Goal: Task Accomplishment & Management: Use online tool/utility

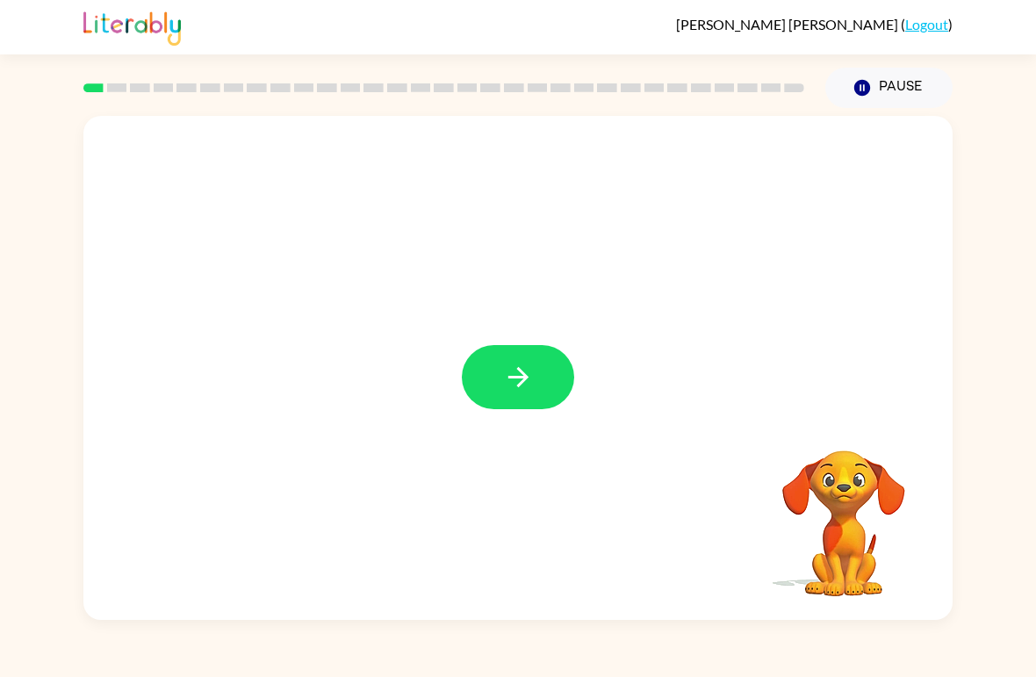
click at [529, 384] on icon "button" at bounding box center [518, 377] width 31 height 31
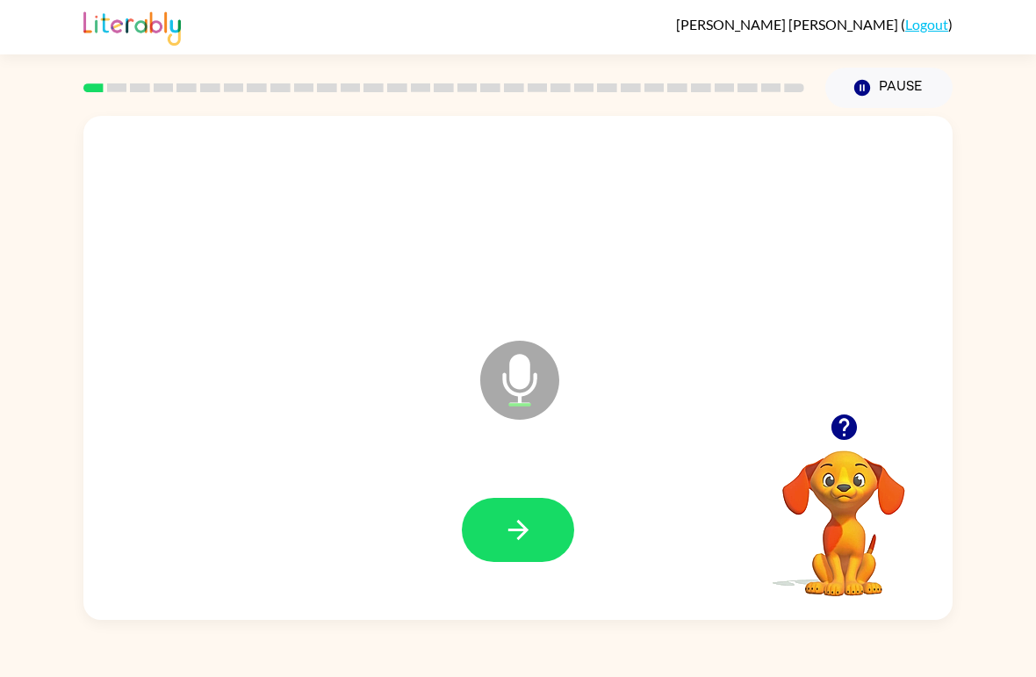
click at [524, 538] on icon "button" at bounding box center [518, 529] width 31 height 31
click at [497, 546] on button "button" at bounding box center [518, 530] width 112 height 64
click at [490, 534] on button "button" at bounding box center [518, 530] width 112 height 64
click at [513, 515] on icon "button" at bounding box center [518, 529] width 31 height 31
click at [504, 536] on icon "button" at bounding box center [518, 529] width 31 height 31
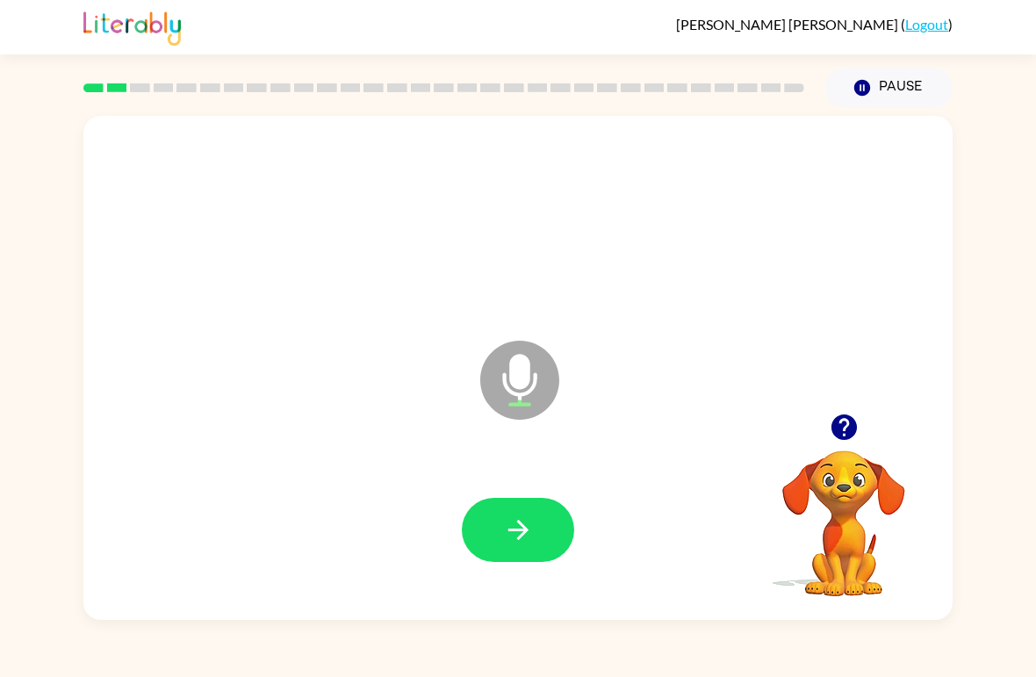
click at [505, 527] on icon "button" at bounding box center [518, 529] width 31 height 31
click at [493, 535] on button "button" at bounding box center [518, 530] width 112 height 64
click at [511, 531] on icon "button" at bounding box center [517, 530] width 20 height 20
click at [494, 520] on button "button" at bounding box center [518, 530] width 112 height 64
click at [507, 545] on icon "button" at bounding box center [518, 529] width 31 height 31
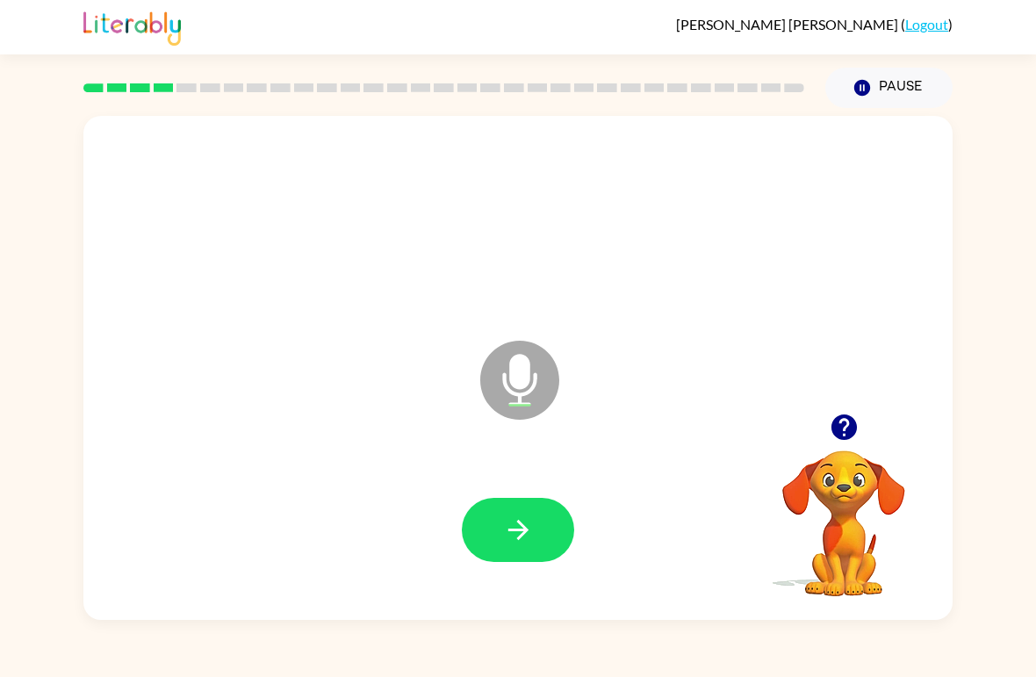
click at [508, 524] on icon "button" at bounding box center [518, 529] width 31 height 31
click at [491, 556] on button "button" at bounding box center [518, 530] width 112 height 64
click at [513, 535] on icon "button" at bounding box center [518, 529] width 31 height 31
click at [532, 527] on icon "button" at bounding box center [518, 529] width 31 height 31
click at [509, 522] on icon "button" at bounding box center [518, 529] width 31 height 31
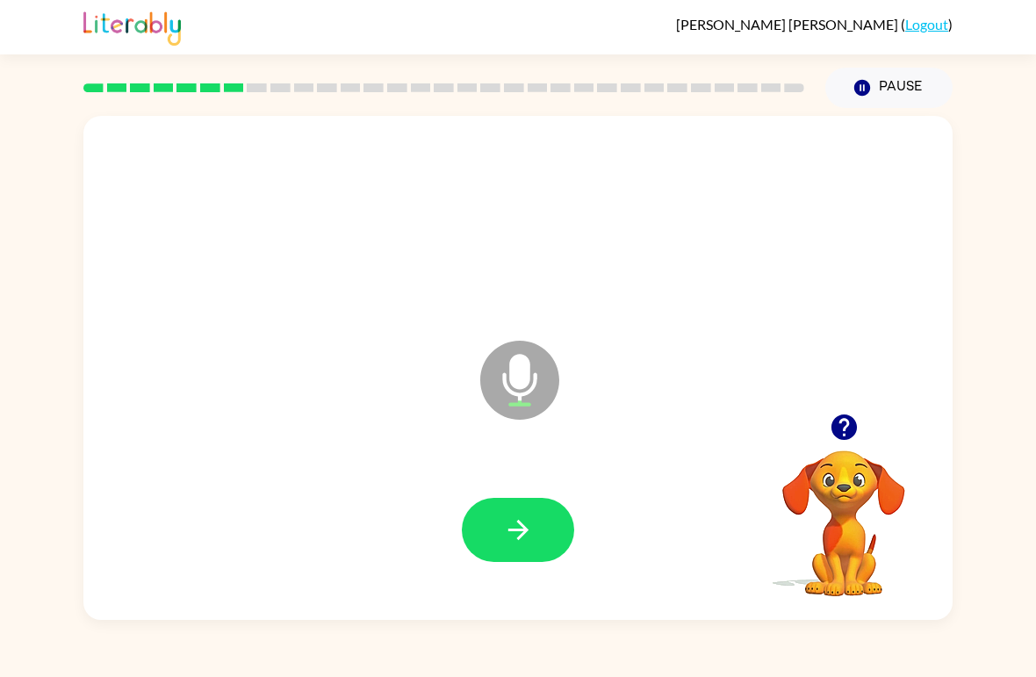
click at [520, 515] on icon "button" at bounding box center [518, 529] width 31 height 31
click at [530, 505] on button "button" at bounding box center [518, 530] width 112 height 64
click at [534, 523] on button "button" at bounding box center [518, 530] width 112 height 64
click at [527, 534] on icon "button" at bounding box center [518, 529] width 31 height 31
click at [503, 520] on icon "button" at bounding box center [518, 529] width 31 height 31
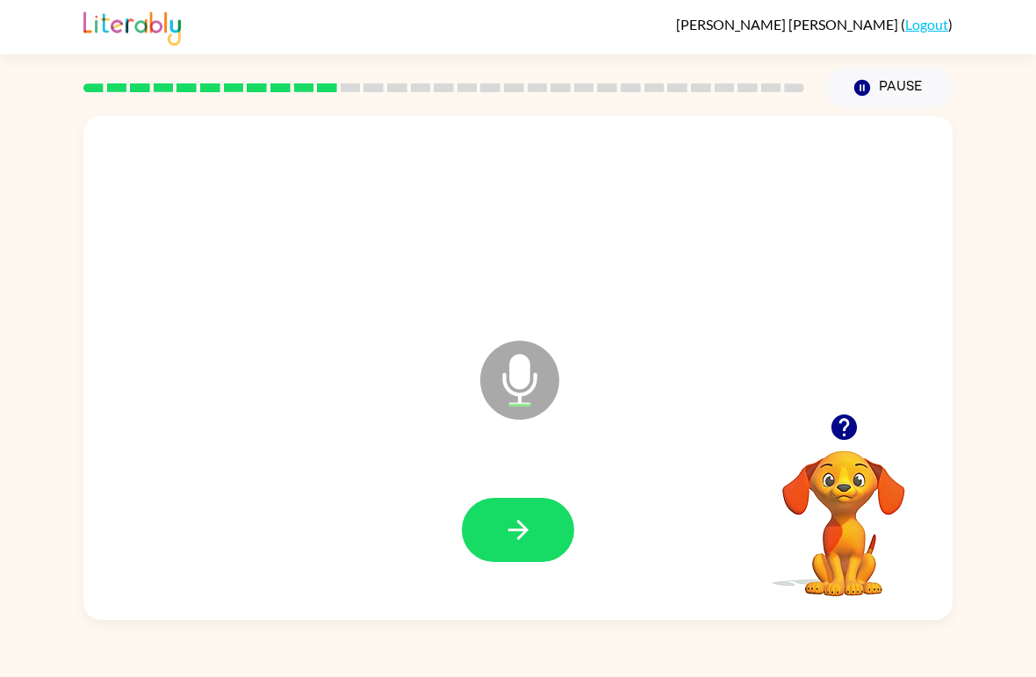
click at [520, 520] on icon "button" at bounding box center [518, 529] width 31 height 31
click at [518, 523] on icon "button" at bounding box center [517, 530] width 20 height 20
click at [527, 529] on icon "button" at bounding box center [517, 530] width 20 height 20
click at [524, 508] on button "button" at bounding box center [518, 530] width 112 height 64
click at [505, 513] on button "button" at bounding box center [518, 530] width 112 height 64
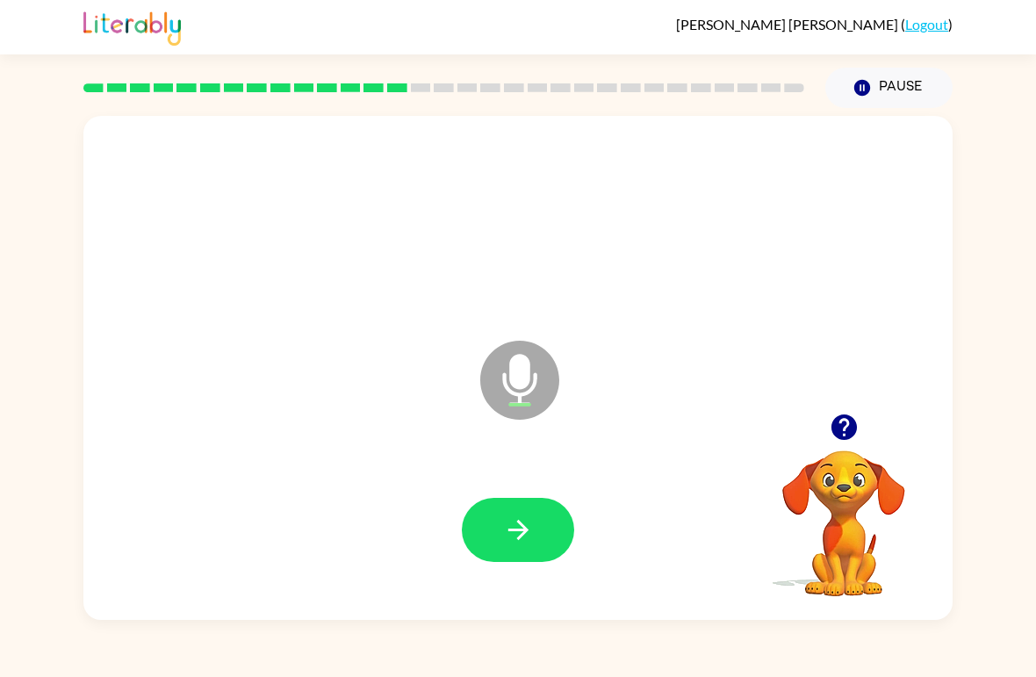
click at [536, 532] on button "button" at bounding box center [518, 530] width 112 height 64
click at [518, 530] on icon "button" at bounding box center [517, 530] width 20 height 20
click at [534, 528] on button "button" at bounding box center [518, 530] width 112 height 64
click at [541, 534] on button "button" at bounding box center [518, 530] width 112 height 64
click at [519, 541] on icon "button" at bounding box center [518, 529] width 31 height 31
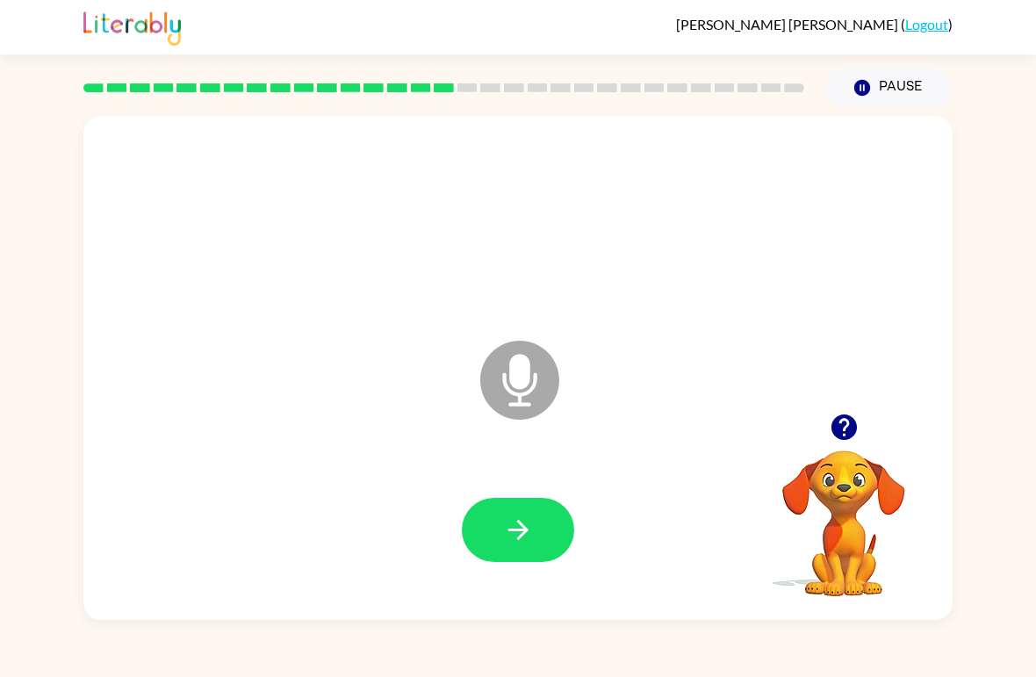
click at [513, 531] on icon "button" at bounding box center [517, 530] width 20 height 20
click at [505, 513] on button "button" at bounding box center [518, 530] width 112 height 64
click at [527, 525] on icon "button" at bounding box center [518, 529] width 31 height 31
click at [509, 518] on icon "button" at bounding box center [518, 529] width 31 height 31
click at [526, 532] on icon "button" at bounding box center [517, 530] width 20 height 20
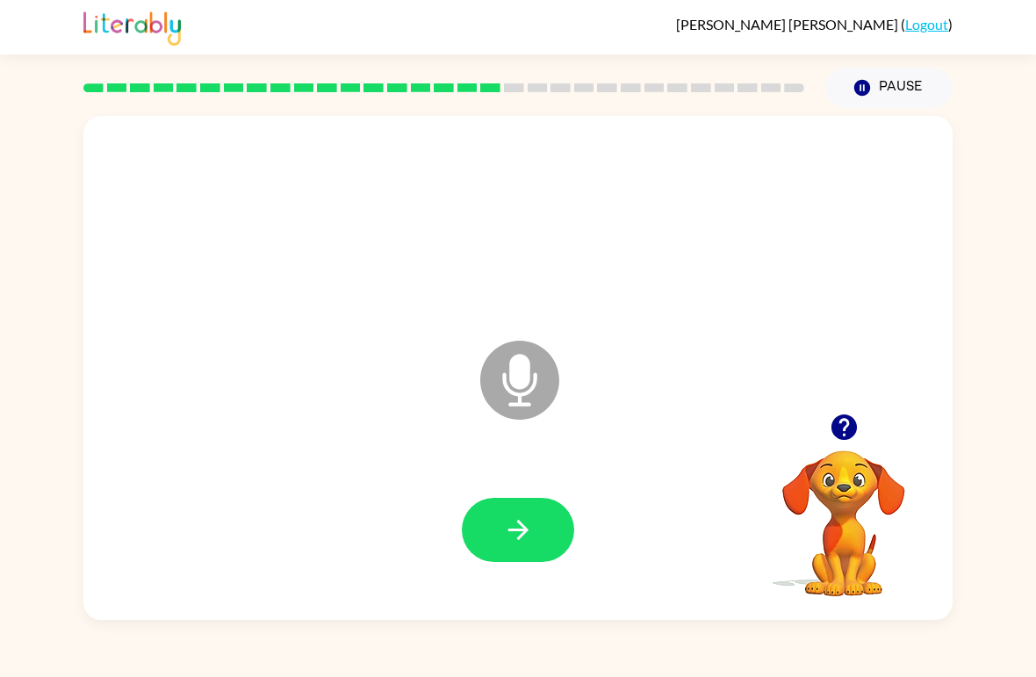
click at [530, 527] on icon "button" at bounding box center [518, 529] width 31 height 31
click at [516, 532] on icon "button" at bounding box center [517, 530] width 20 height 20
click at [504, 527] on icon "button" at bounding box center [518, 529] width 31 height 31
click at [527, 517] on icon "button" at bounding box center [518, 529] width 31 height 31
click at [516, 538] on icon "button" at bounding box center [518, 529] width 31 height 31
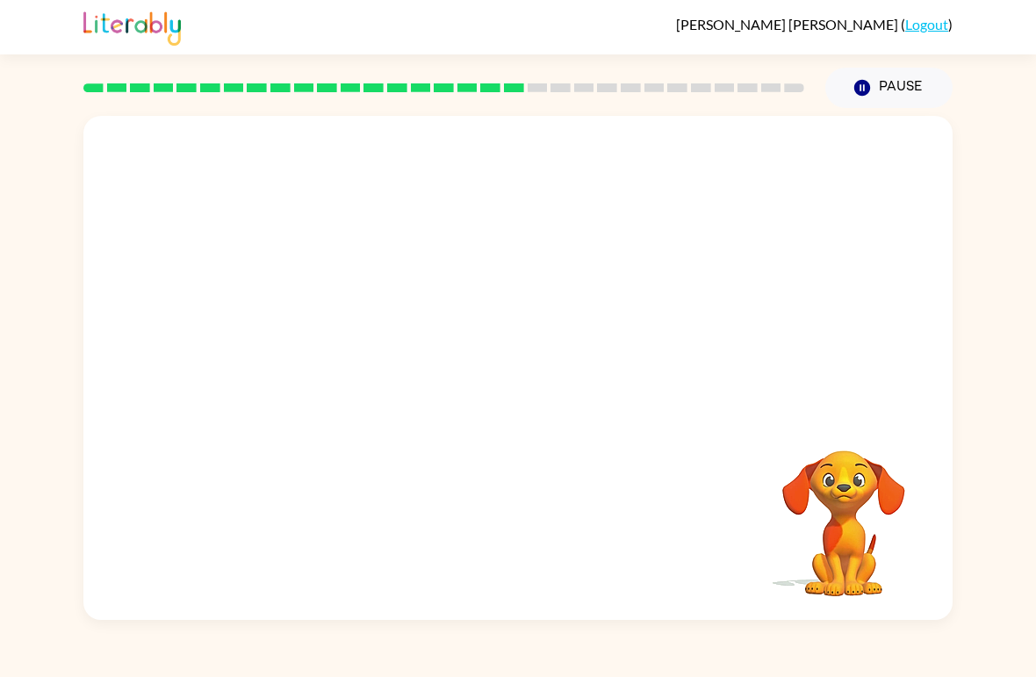
click at [847, 523] on video "Your browser must support playing .mp4 files to use Literably. Please try using…" at bounding box center [844, 511] width 176 height 176
click at [875, 87] on button "Pause Pause" at bounding box center [888, 88] width 127 height 40
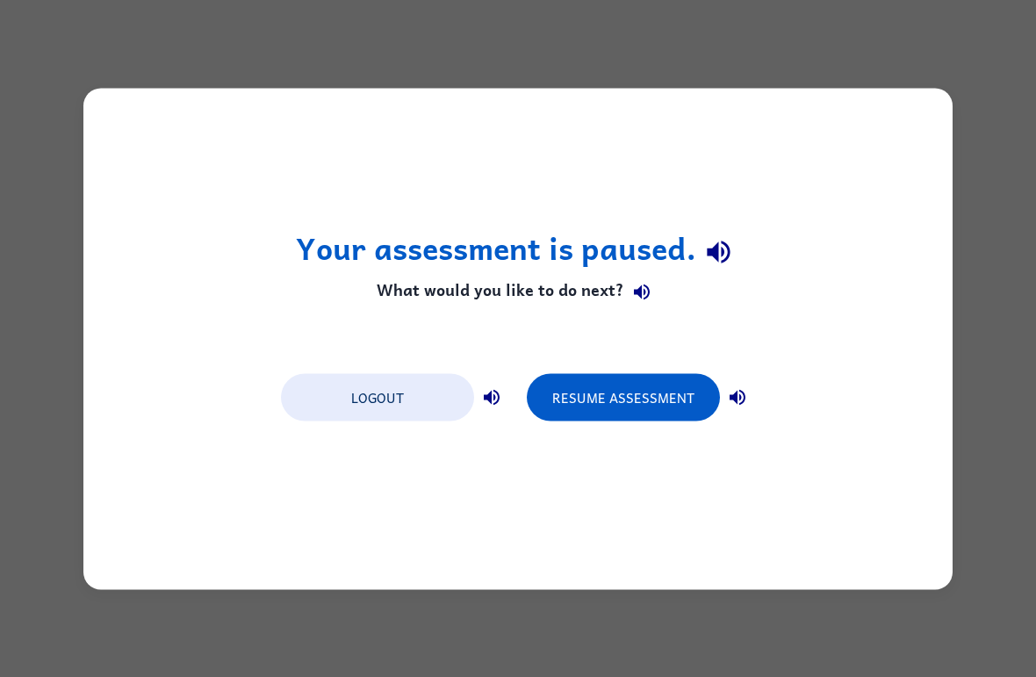
click at [644, 376] on button "Resume Assessment" at bounding box center [623, 396] width 193 height 47
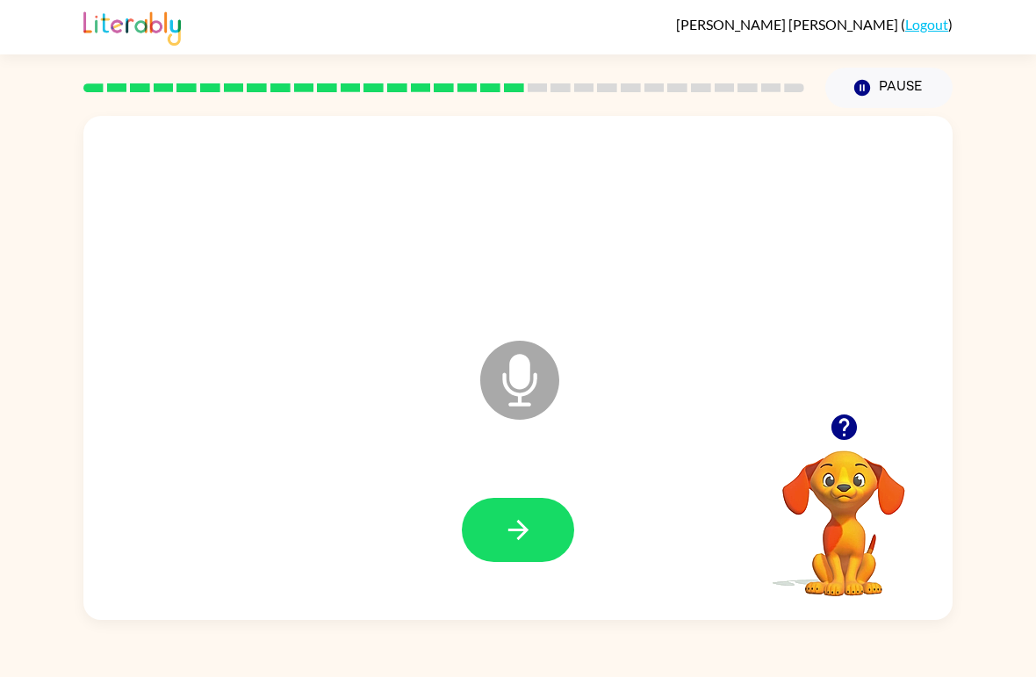
click at [521, 527] on icon "button" at bounding box center [518, 529] width 31 height 31
click at [511, 508] on button "button" at bounding box center [518, 530] width 112 height 64
click at [537, 545] on button "button" at bounding box center [518, 530] width 112 height 64
click at [515, 513] on button "button" at bounding box center [518, 530] width 112 height 64
click at [514, 534] on icon "button" at bounding box center [518, 529] width 31 height 31
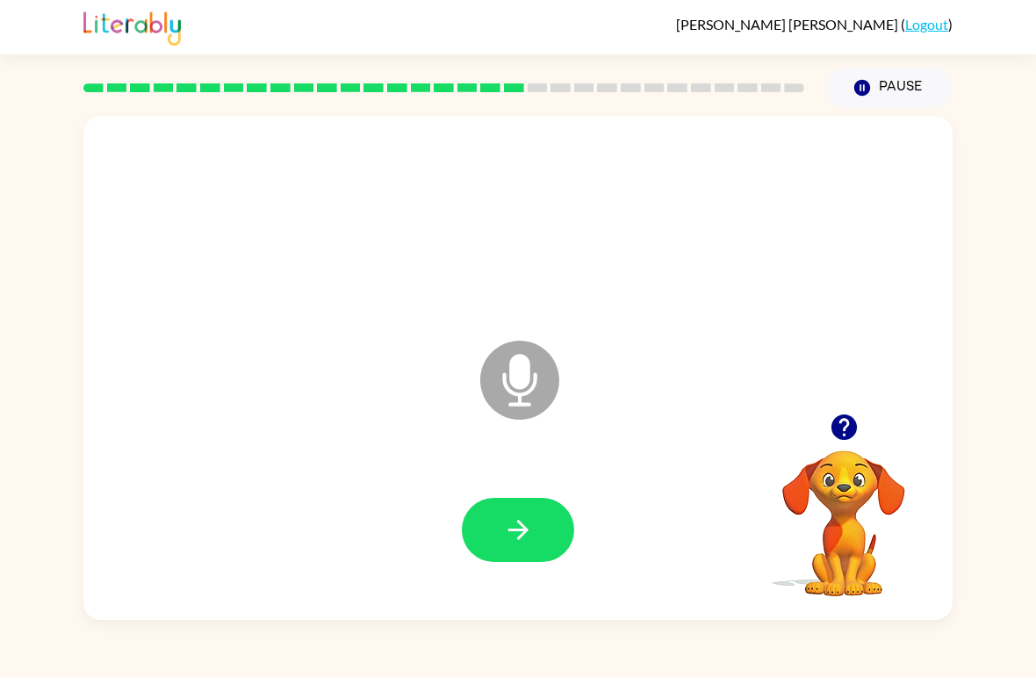
click at [545, 555] on button "button" at bounding box center [518, 530] width 112 height 64
click at [520, 518] on icon "button" at bounding box center [518, 529] width 31 height 31
click at [524, 524] on icon "button" at bounding box center [518, 529] width 31 height 31
click at [480, 520] on button "button" at bounding box center [518, 530] width 112 height 64
click at [514, 525] on icon "button" at bounding box center [518, 529] width 31 height 31
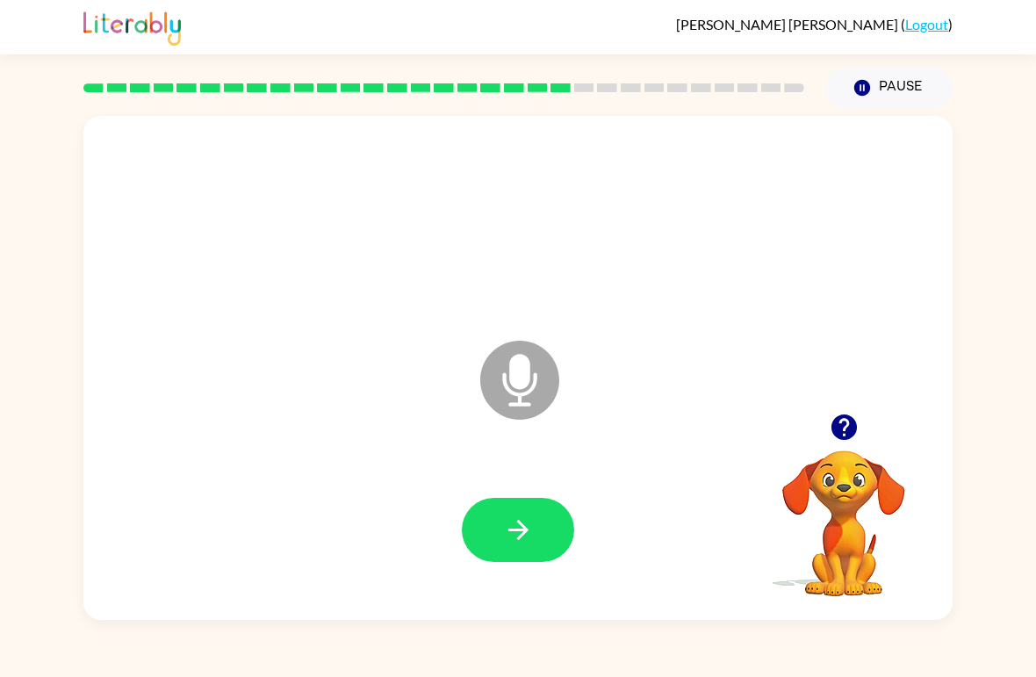
click at [497, 539] on button "button" at bounding box center [518, 530] width 112 height 64
click at [536, 518] on button "button" at bounding box center [518, 530] width 112 height 64
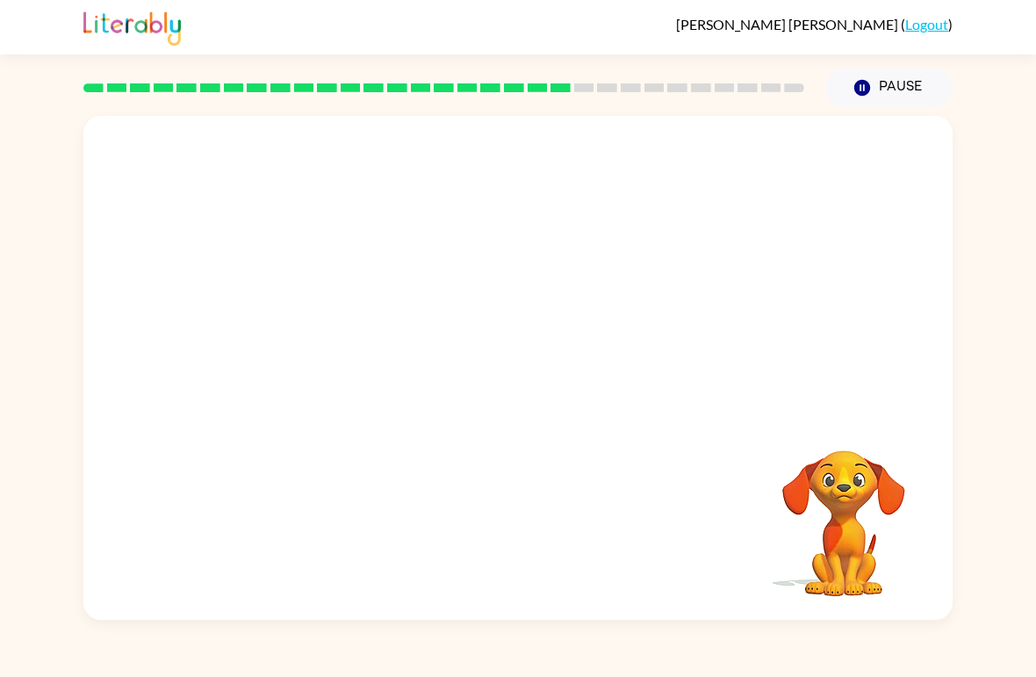
click at [721, 545] on div at bounding box center [518, 530] width 834 height 145
click at [855, 492] on video "Your browser must support playing .mp4 files to use Literably. Please try using…" at bounding box center [844, 511] width 176 height 176
click at [854, 491] on video "Your browser must support playing .mp4 files to use Literably. Please try using…" at bounding box center [844, 511] width 176 height 176
click at [854, 525] on video "Your browser must support playing .mp4 files to use Literably. Please try using…" at bounding box center [844, 511] width 176 height 176
click at [853, 525] on video "Your browser must support playing .mp4 files to use Literably. Please try using…" at bounding box center [844, 511] width 176 height 176
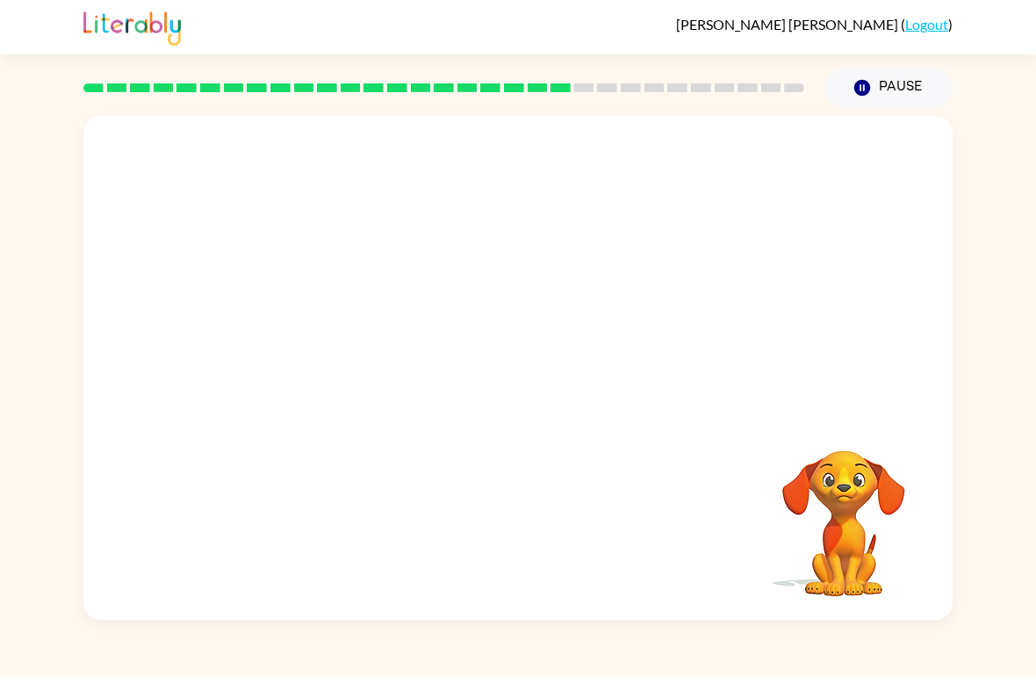
click at [847, 516] on video "Your browser must support playing .mp4 files to use Literably. Please try using…" at bounding box center [844, 511] width 176 height 176
click at [871, 90] on icon "Pause" at bounding box center [861, 87] width 19 height 19
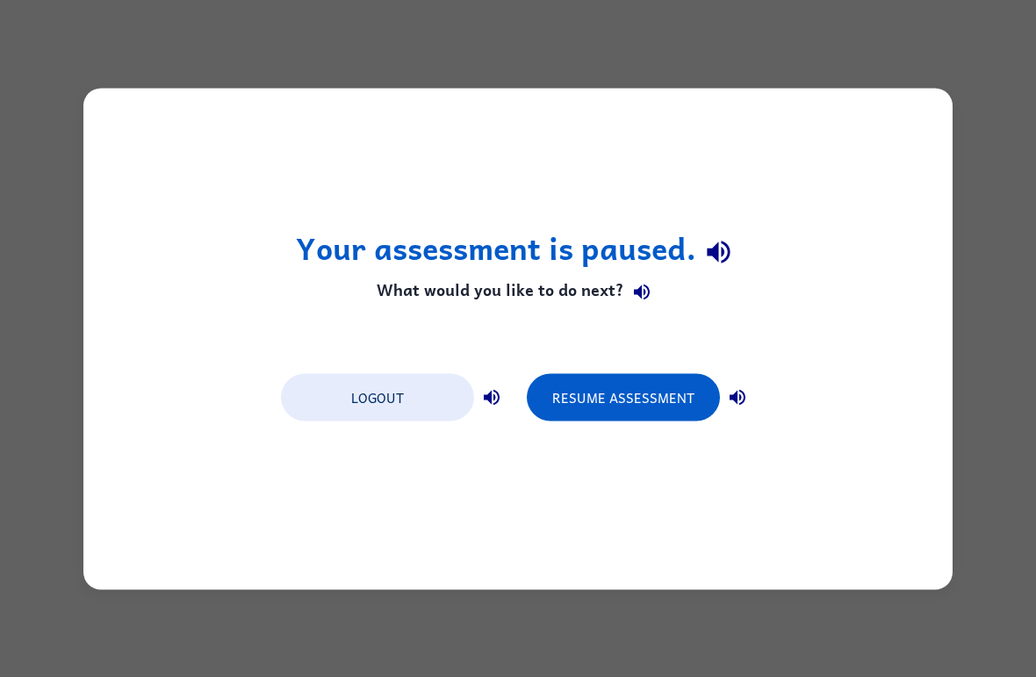
click at [665, 398] on button "Resume Assessment" at bounding box center [623, 396] width 193 height 47
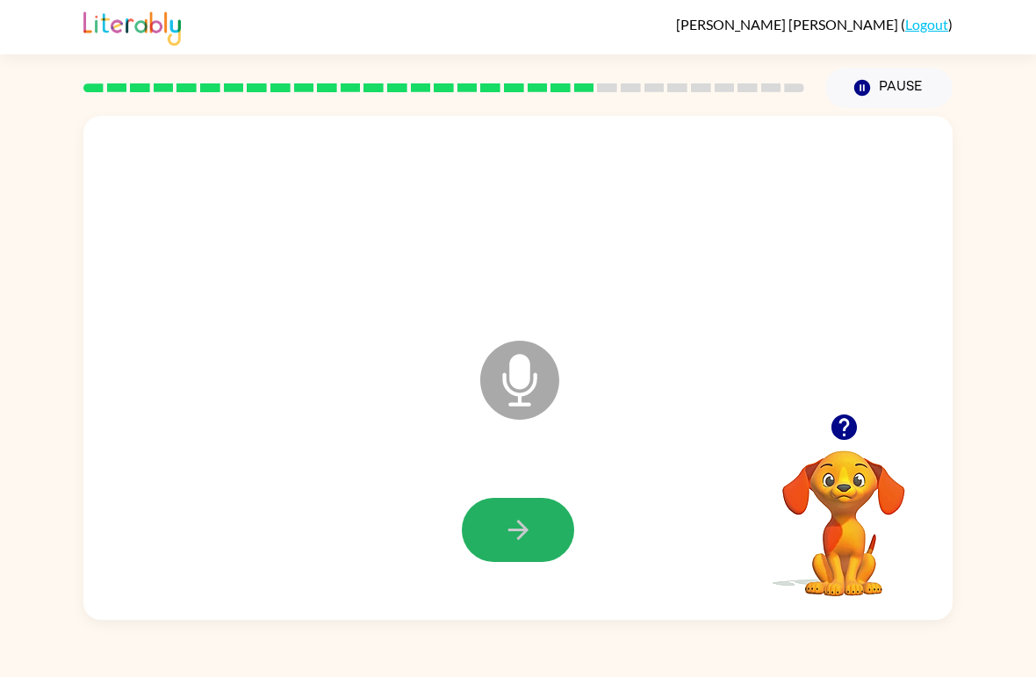
click at [541, 531] on button "button" at bounding box center [518, 530] width 112 height 64
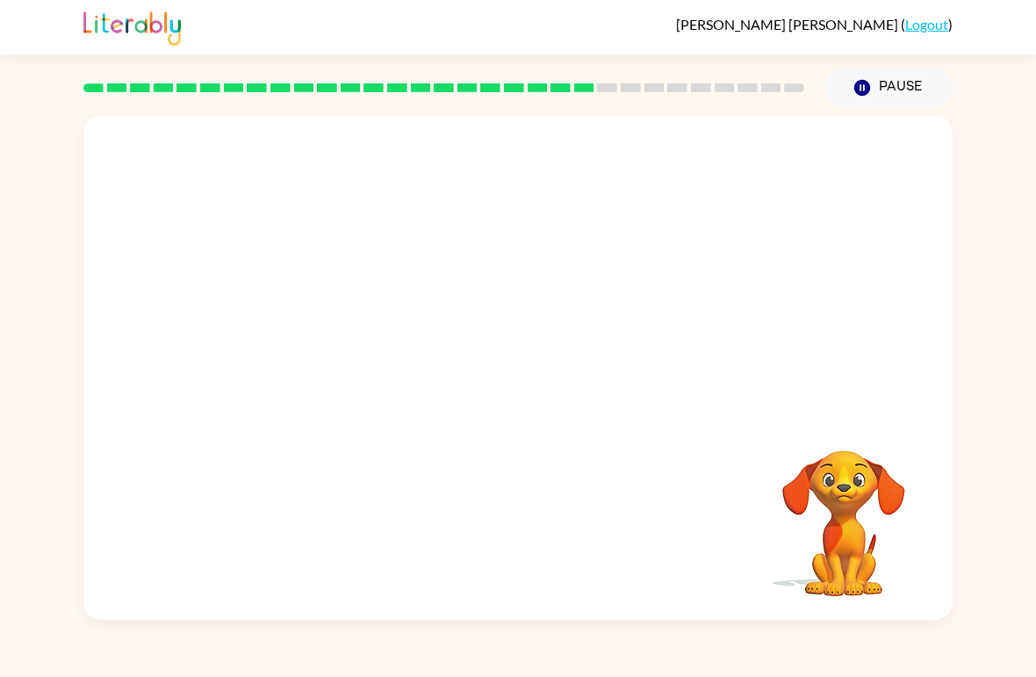
click at [29, 454] on div "Your browser must support playing .mp4 files to use Literably. Please try using…" at bounding box center [518, 364] width 1036 height 512
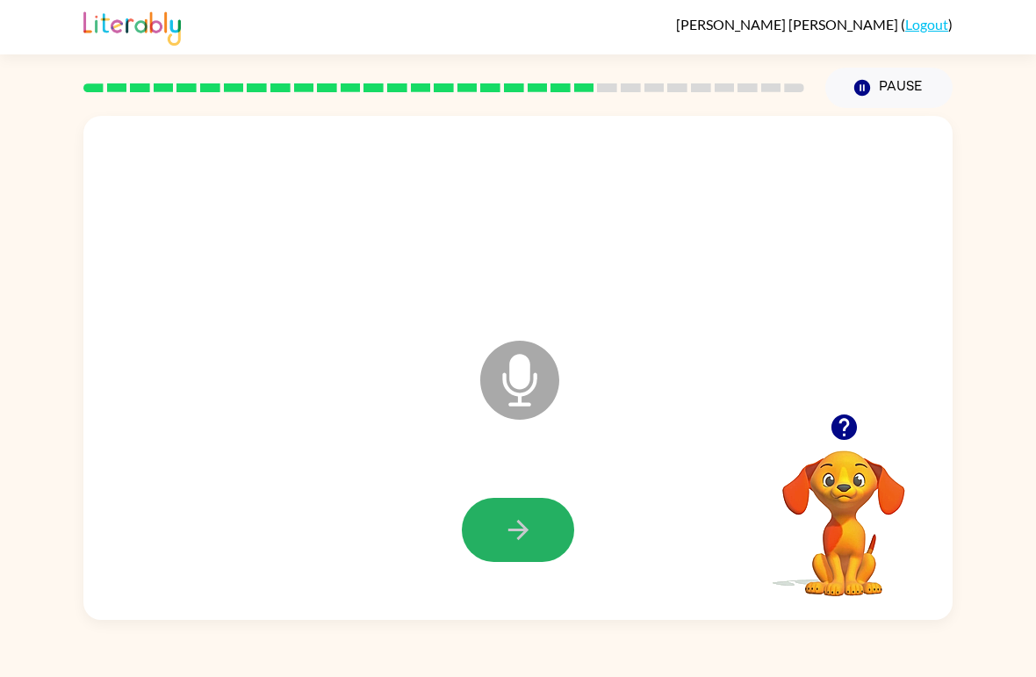
click at [534, 535] on button "button" at bounding box center [518, 530] width 112 height 64
click at [521, 544] on icon "button" at bounding box center [518, 529] width 31 height 31
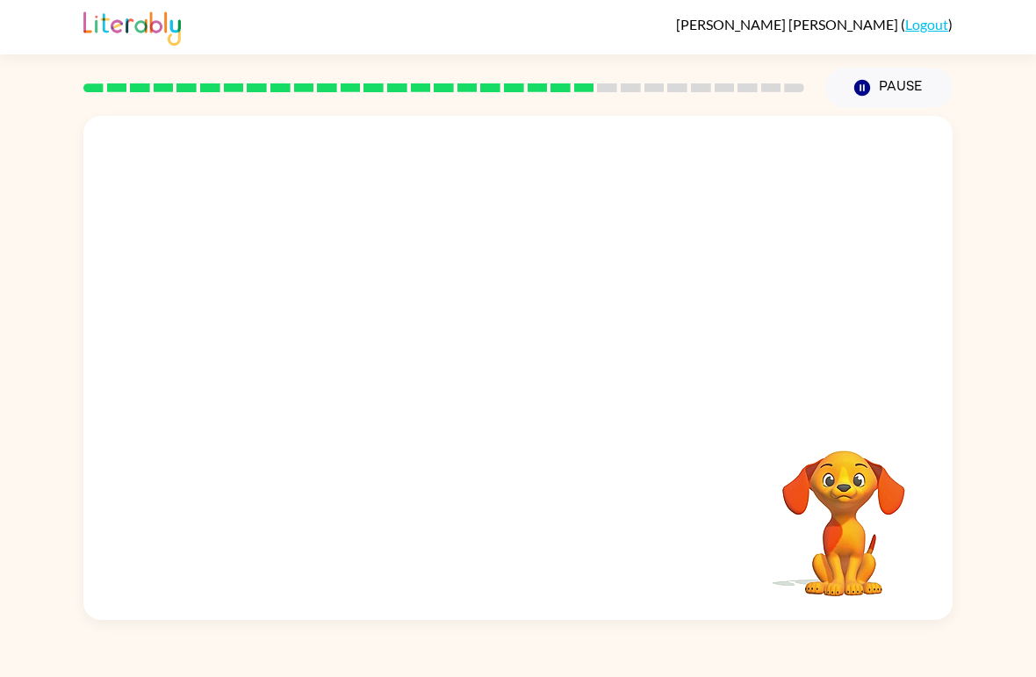
click at [898, 432] on video "Your browser must support playing .mp4 files to use Literably. Please try using…" at bounding box center [844, 511] width 176 height 176
click at [897, 493] on video "Your browser must support playing .mp4 files to use Literably. Please try using…" at bounding box center [844, 511] width 176 height 176
click at [907, 486] on video "Your browser must support playing .mp4 files to use Literably. Please try using…" at bounding box center [844, 511] width 176 height 176
click at [915, 486] on video "Your browser must support playing .mp4 files to use Literably. Please try using…" at bounding box center [844, 511] width 176 height 176
click at [914, 485] on video "Your browser must support playing .mp4 files to use Literably. Please try using…" at bounding box center [844, 511] width 176 height 176
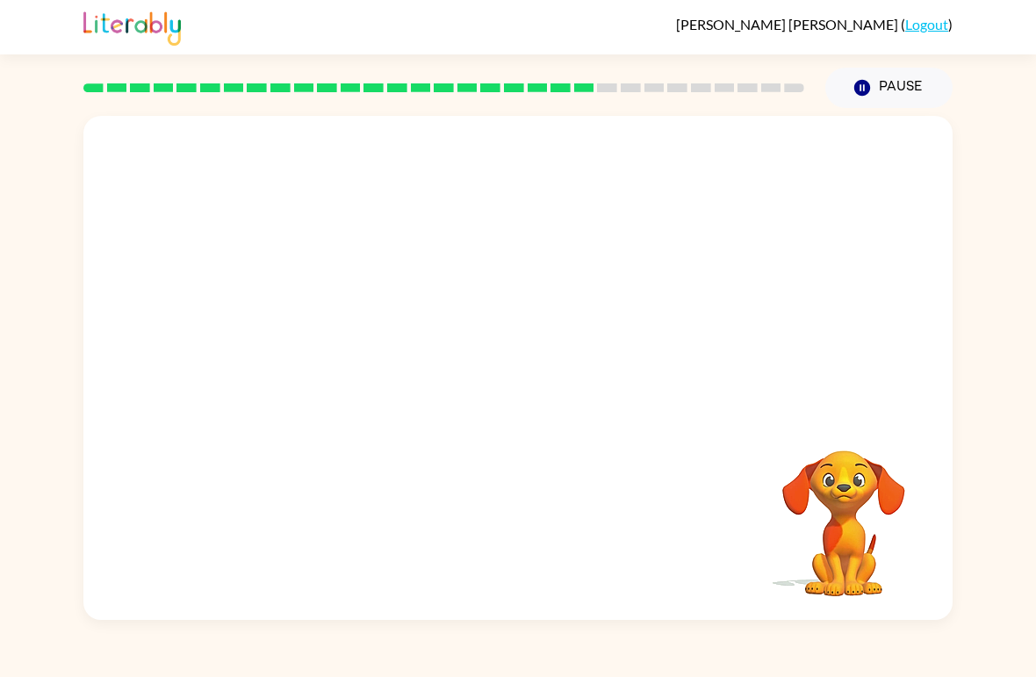
click at [901, 79] on button "Pause Pause" at bounding box center [888, 88] width 127 height 40
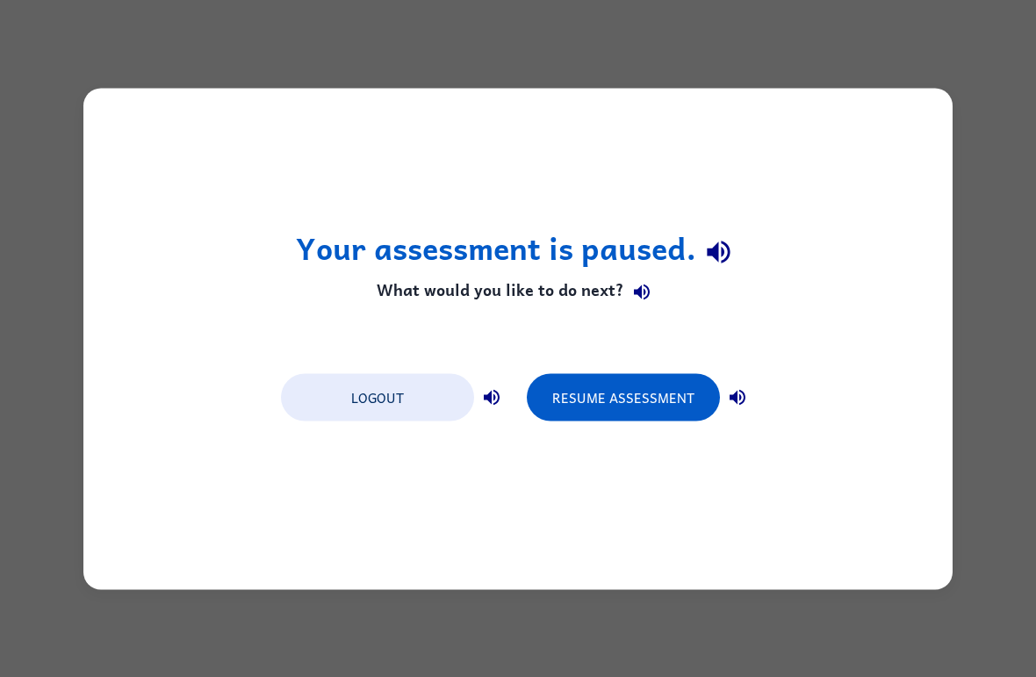
click at [649, 412] on button "Resume Assessment" at bounding box center [623, 396] width 193 height 47
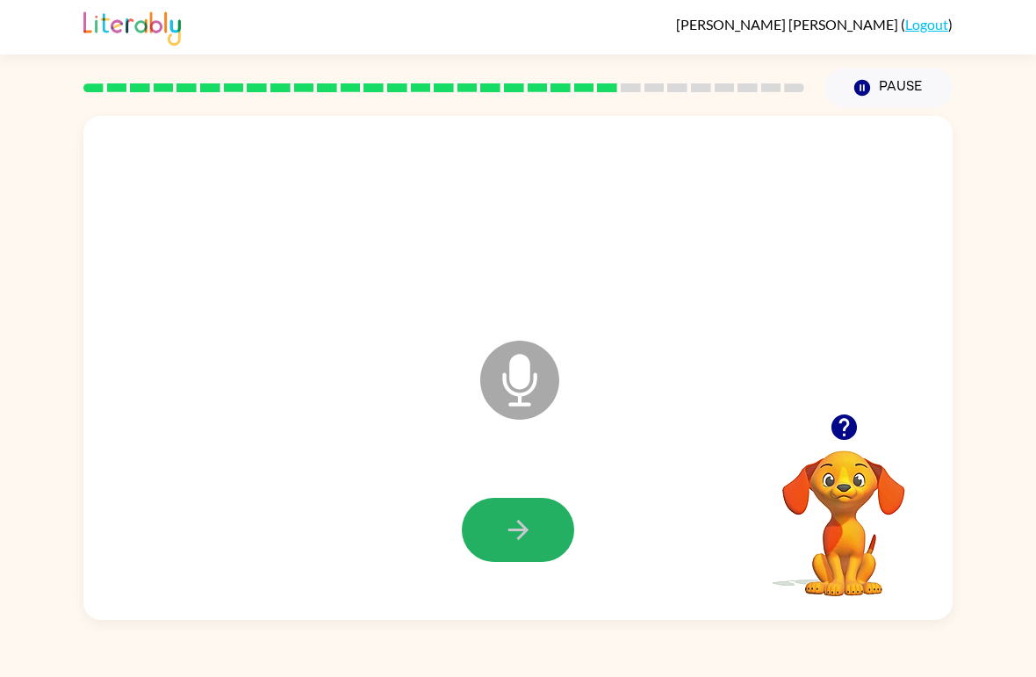
click at [522, 515] on icon "button" at bounding box center [518, 529] width 31 height 31
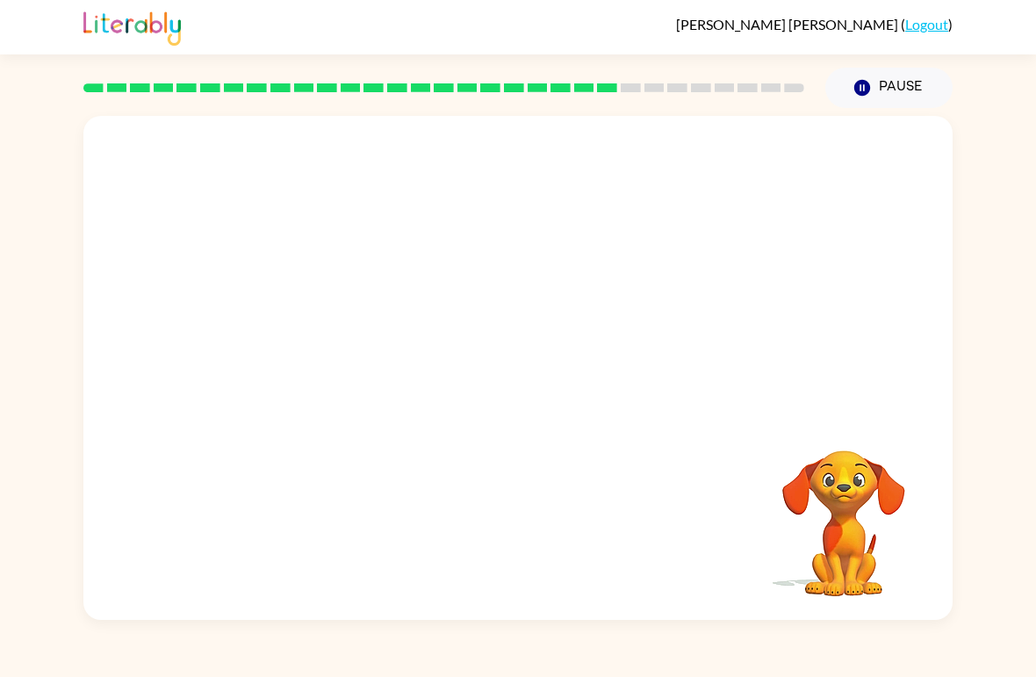
click at [49, 471] on div "Your browser must support playing .mp4 files to use Literably. Please try using…" at bounding box center [518, 364] width 1036 height 512
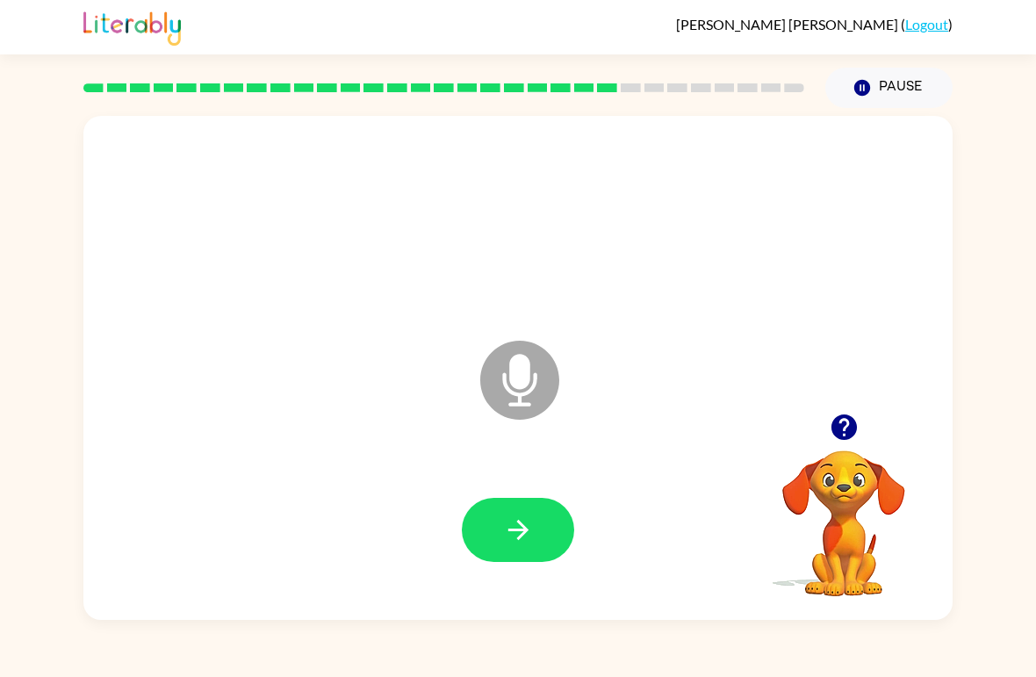
click at [530, 519] on icon "button" at bounding box center [518, 529] width 31 height 31
click at [530, 493] on div at bounding box center [518, 530] width 834 height 145
click at [515, 531] on icon "button" at bounding box center [517, 530] width 20 height 20
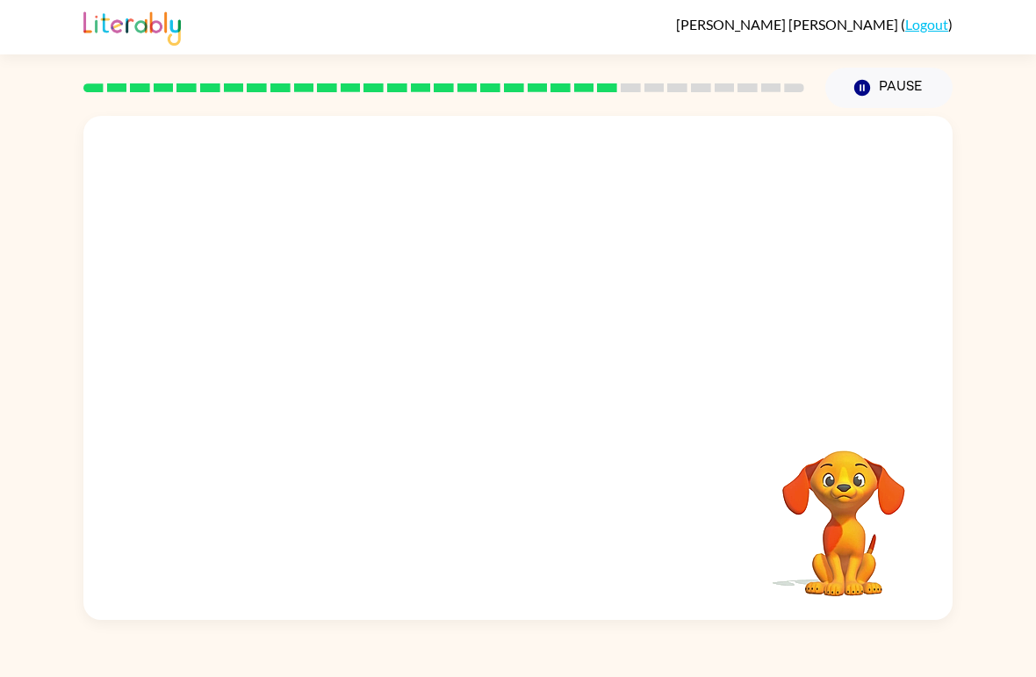
click at [909, 94] on button "Pause Pause" at bounding box center [888, 88] width 127 height 40
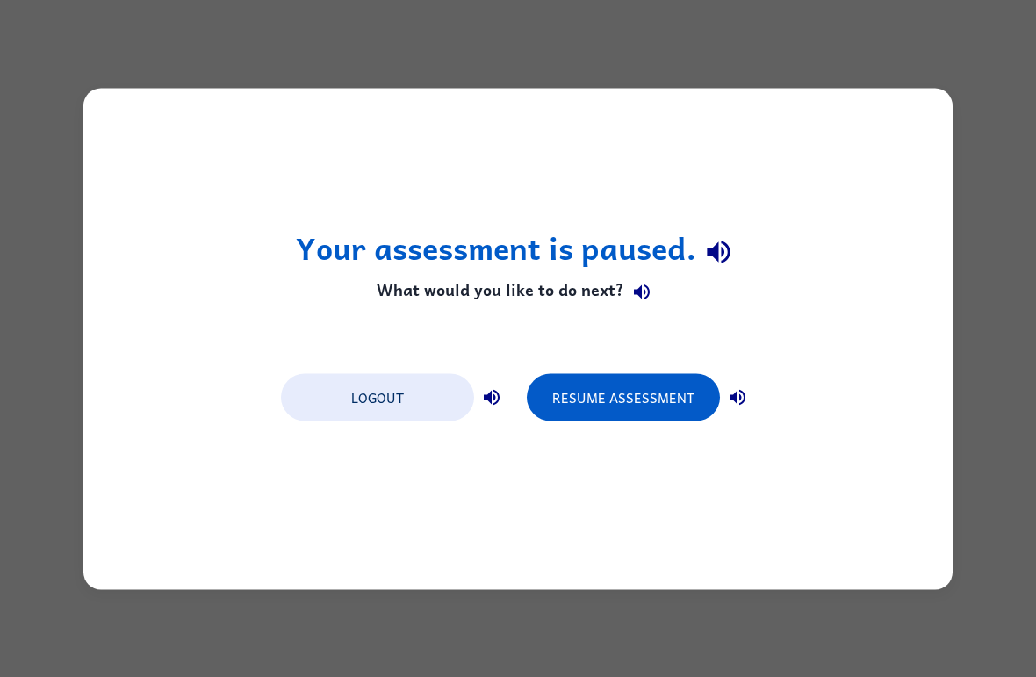
click at [666, 392] on button "Resume Assessment" at bounding box center [623, 396] width 193 height 47
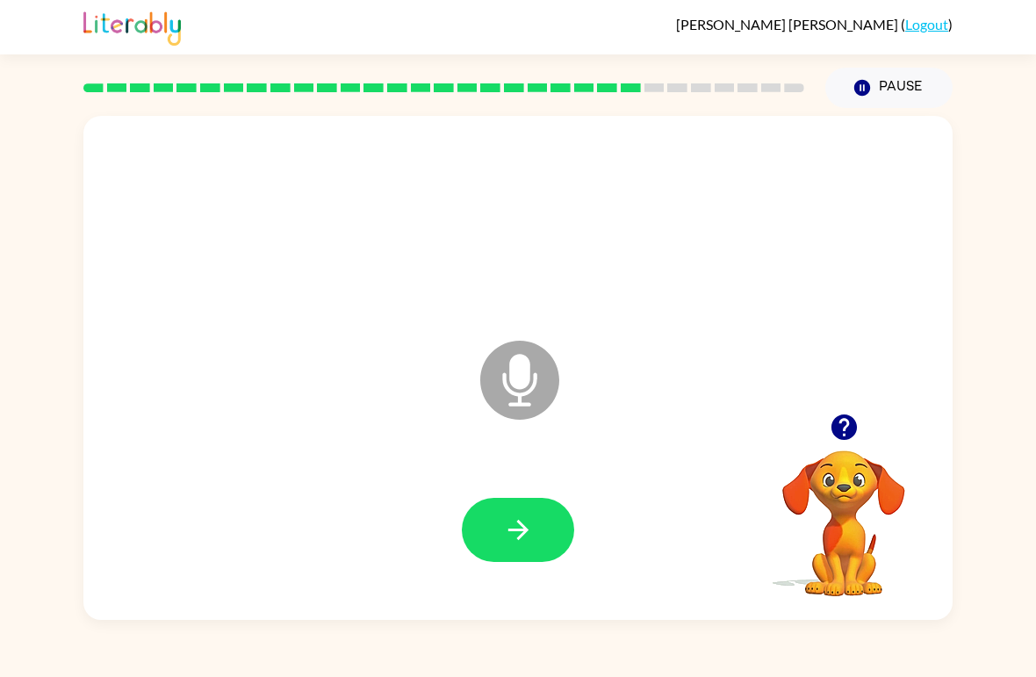
click at [534, 534] on button "button" at bounding box center [518, 530] width 112 height 64
click at [515, 515] on icon "button" at bounding box center [518, 529] width 31 height 31
click at [520, 533] on icon "button" at bounding box center [518, 529] width 31 height 31
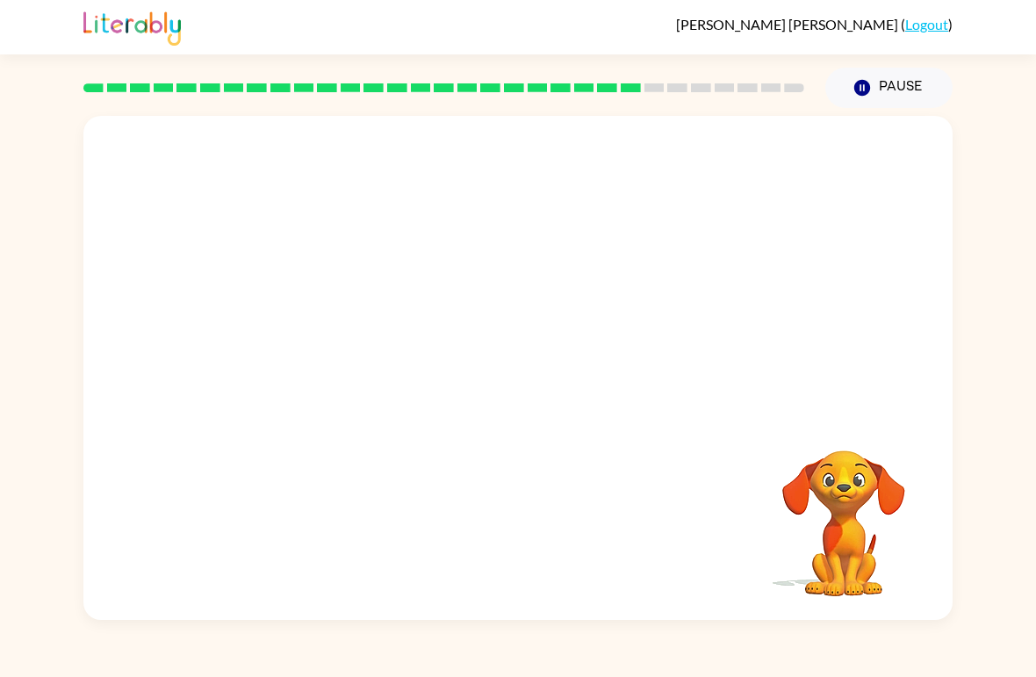
click at [15, 438] on div "Your browser must support playing .mp4 files to use Literably. Please try using…" at bounding box center [518, 364] width 1036 height 512
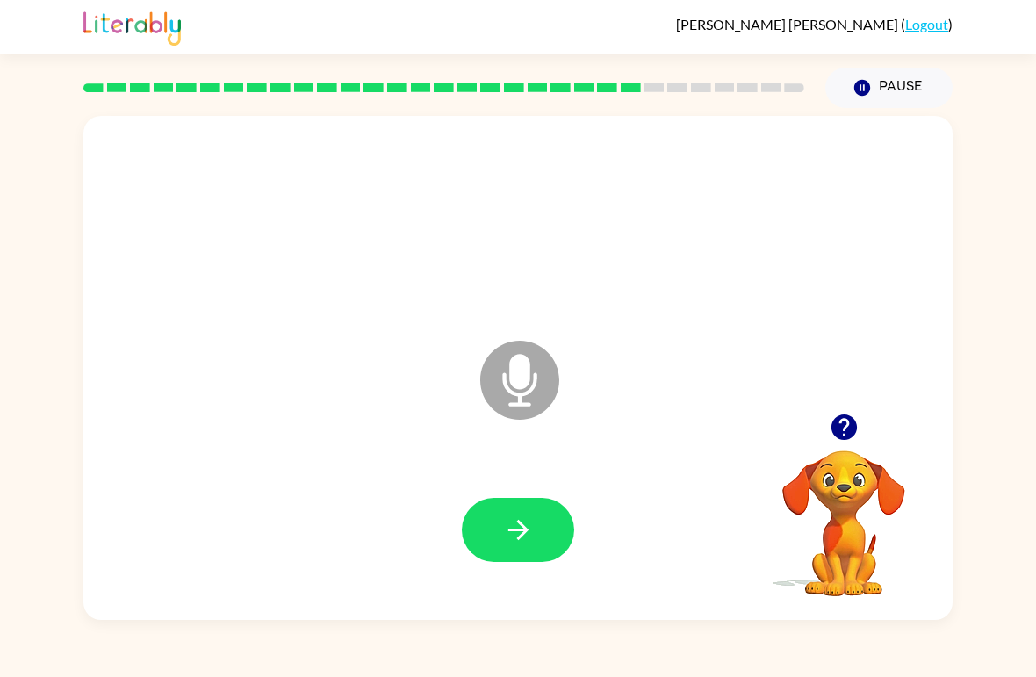
click at [507, 534] on icon "button" at bounding box center [518, 529] width 31 height 31
click at [527, 513] on button "button" at bounding box center [518, 530] width 112 height 64
click at [503, 527] on icon "button" at bounding box center [518, 529] width 31 height 31
click at [539, 521] on button "button" at bounding box center [518, 530] width 112 height 64
click at [528, 530] on icon "button" at bounding box center [518, 529] width 31 height 31
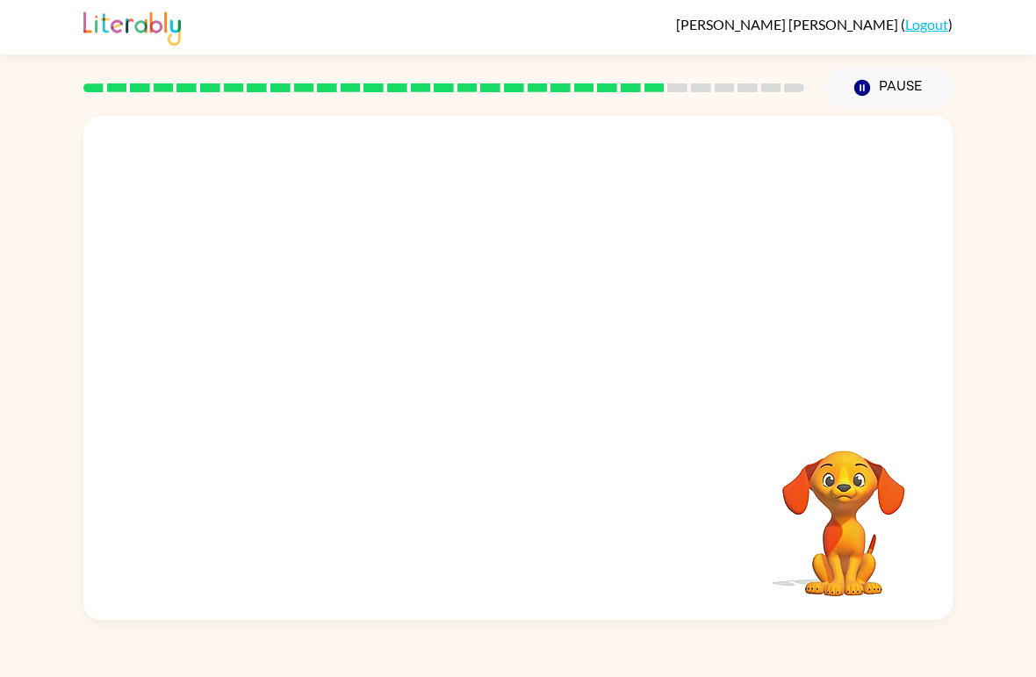
click at [915, 92] on button "Pause Pause" at bounding box center [888, 88] width 127 height 40
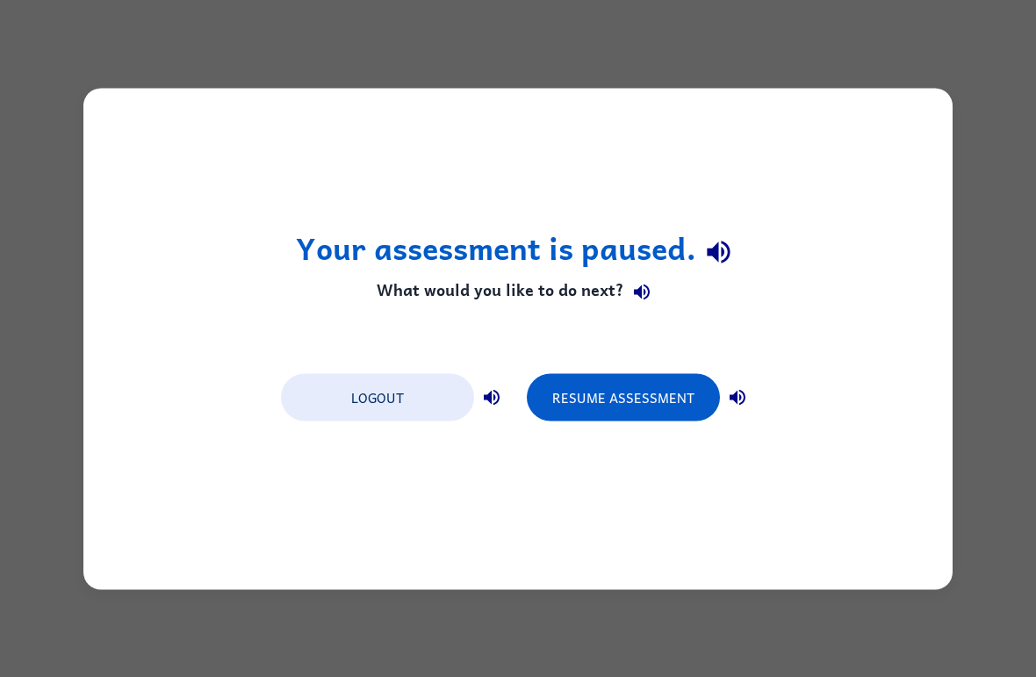
click at [624, 396] on button "Resume Assessment" at bounding box center [623, 396] width 193 height 47
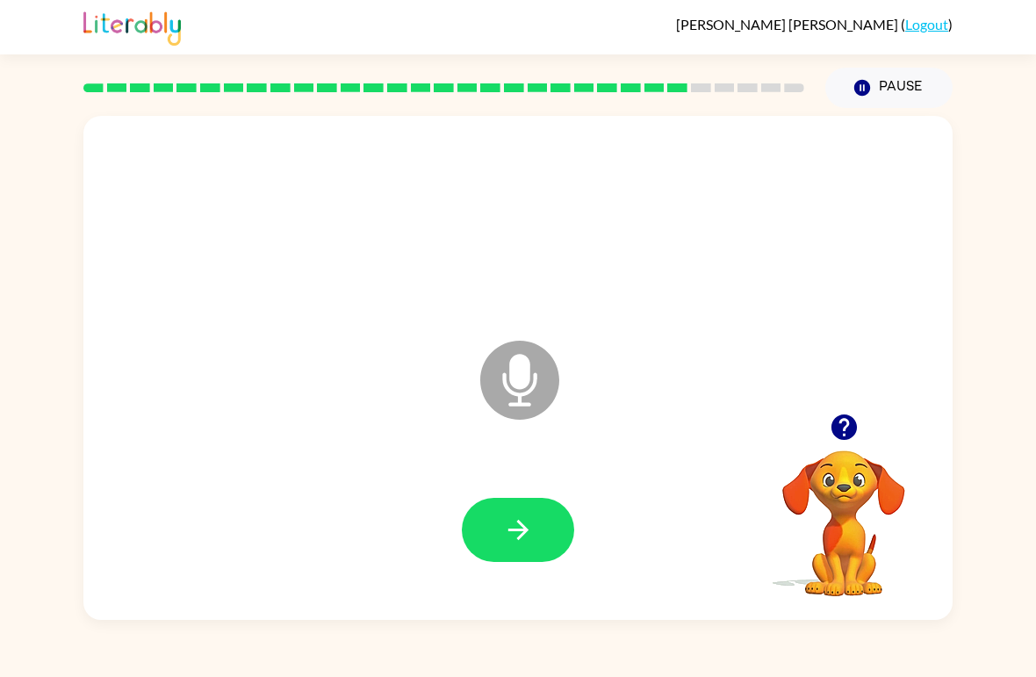
click at [520, 517] on icon "button" at bounding box center [518, 529] width 31 height 31
click at [521, 526] on icon "button" at bounding box center [517, 530] width 20 height 20
click at [503, 537] on icon "button" at bounding box center [518, 529] width 31 height 31
click at [528, 537] on icon "button" at bounding box center [518, 529] width 31 height 31
click at [528, 518] on icon "button" at bounding box center [518, 529] width 31 height 31
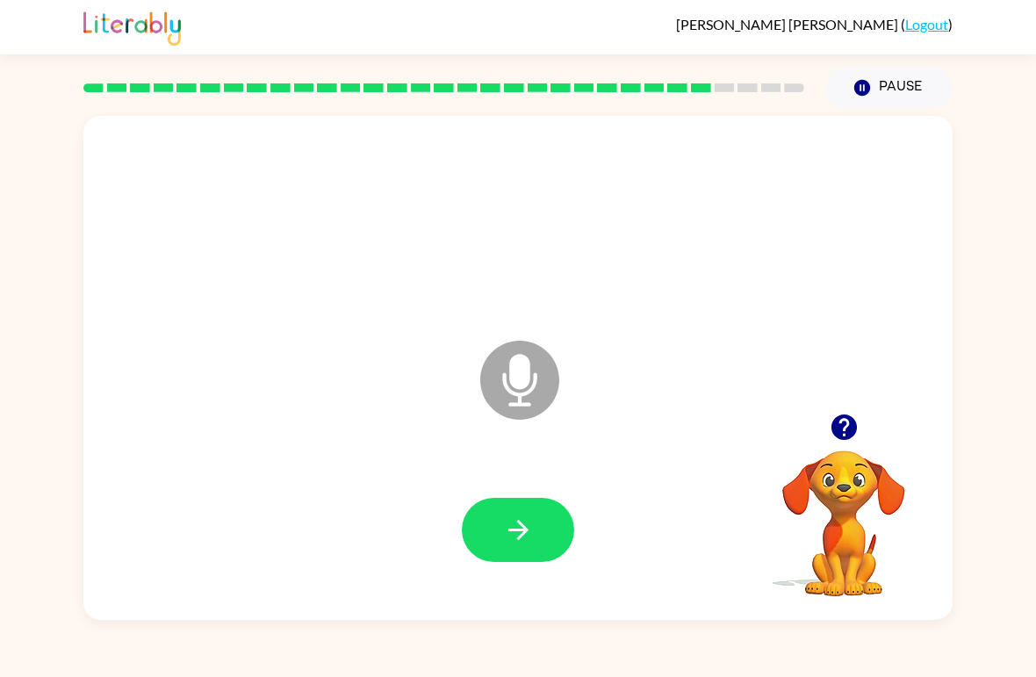
click at [529, 515] on icon "button" at bounding box center [518, 529] width 31 height 31
click at [504, 534] on icon "button" at bounding box center [518, 529] width 31 height 31
click at [527, 510] on button "button" at bounding box center [518, 530] width 112 height 64
click at [552, 510] on button "button" at bounding box center [518, 530] width 112 height 64
click at [522, 523] on icon "button" at bounding box center [518, 529] width 31 height 31
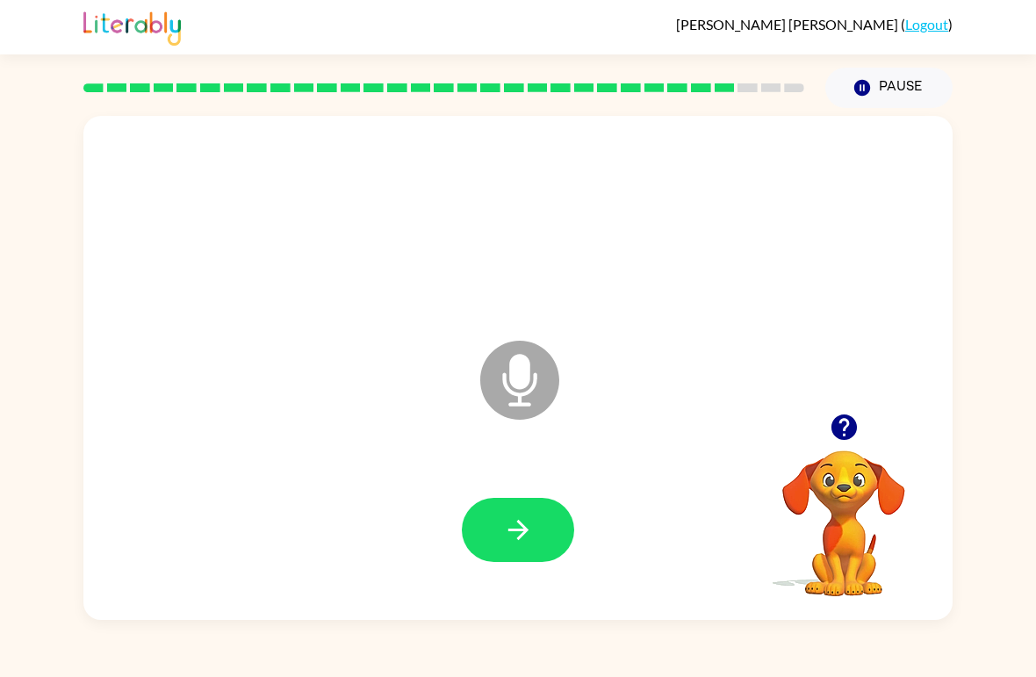
click at [503, 537] on icon "button" at bounding box center [518, 529] width 31 height 31
click at [523, 532] on icon "button" at bounding box center [517, 530] width 20 height 20
click at [534, 541] on button "button" at bounding box center [518, 530] width 112 height 64
click at [510, 547] on button "button" at bounding box center [518, 530] width 112 height 64
click at [500, 510] on button "button" at bounding box center [518, 530] width 112 height 64
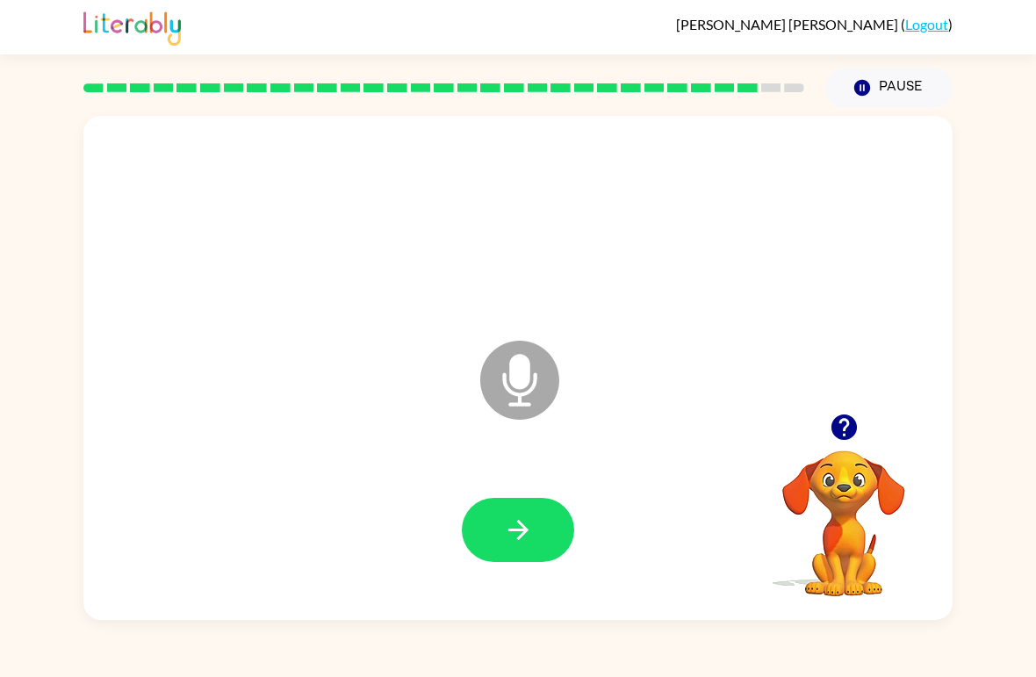
click at [524, 534] on icon "button" at bounding box center [517, 530] width 20 height 20
click at [530, 520] on icon "button" at bounding box center [518, 529] width 31 height 31
click at [530, 522] on icon "button" at bounding box center [518, 529] width 31 height 31
click at [558, 548] on button "button" at bounding box center [518, 530] width 112 height 64
click at [511, 548] on button "button" at bounding box center [518, 530] width 112 height 64
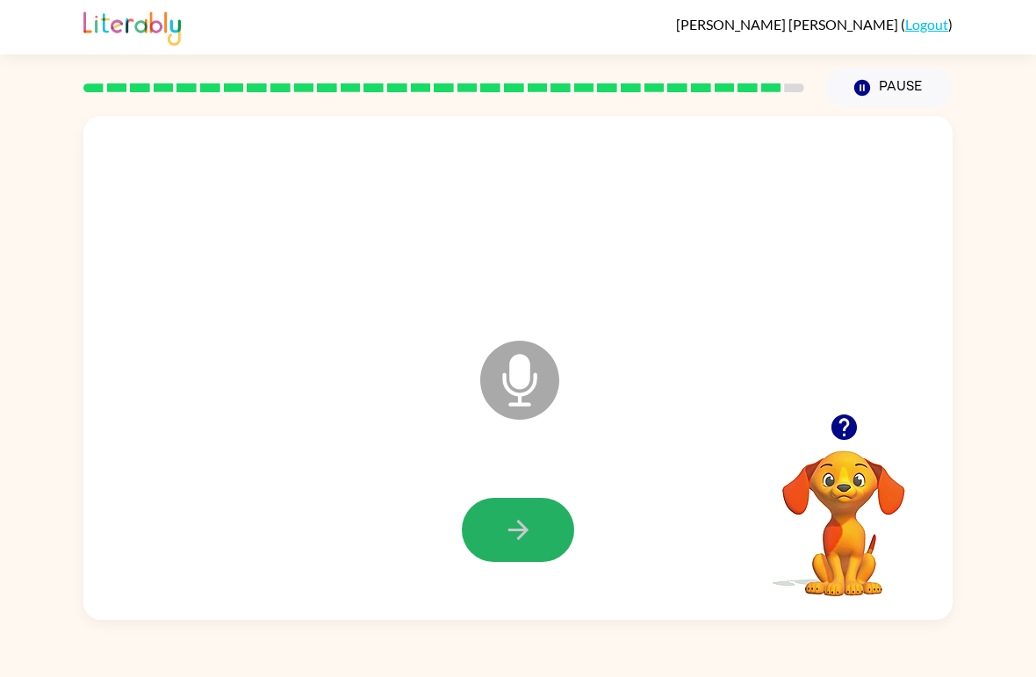
click at [528, 511] on button "button" at bounding box center [518, 530] width 112 height 64
